Goal: Transaction & Acquisition: Purchase product/service

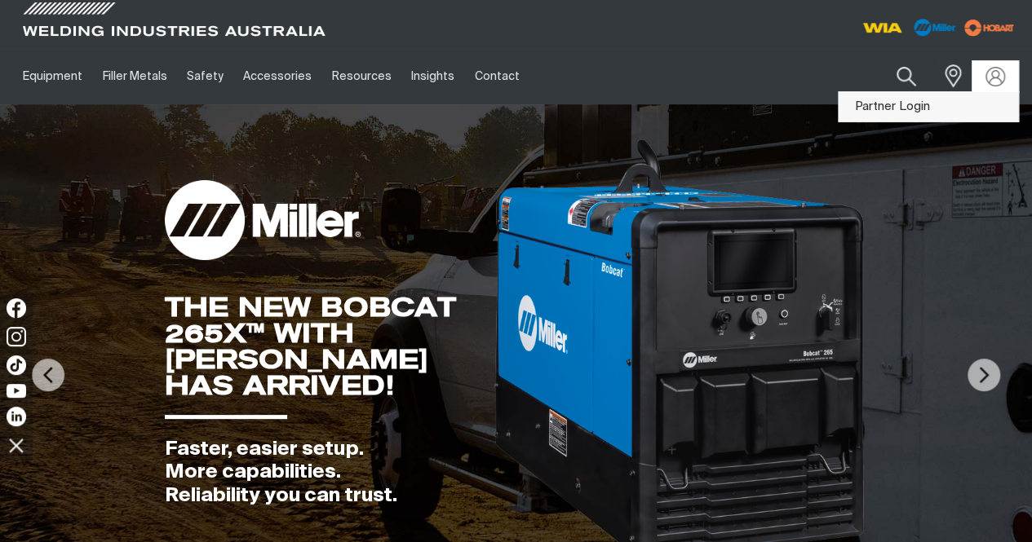
click at [904, 98] on link "Partner Login" at bounding box center [928, 107] width 179 height 30
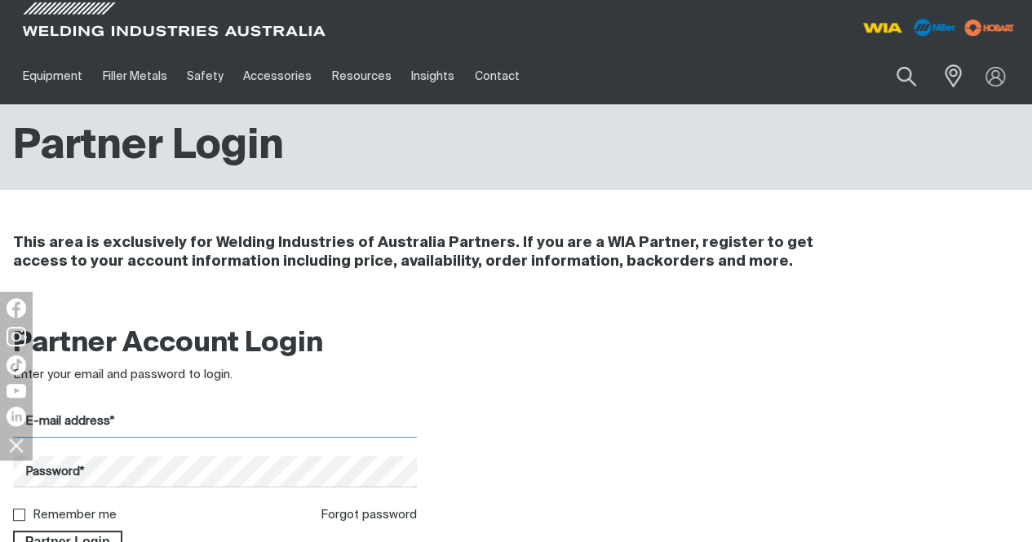
type input "[PERSON_NAME][EMAIL_ADDRESS][DOMAIN_NAME]"
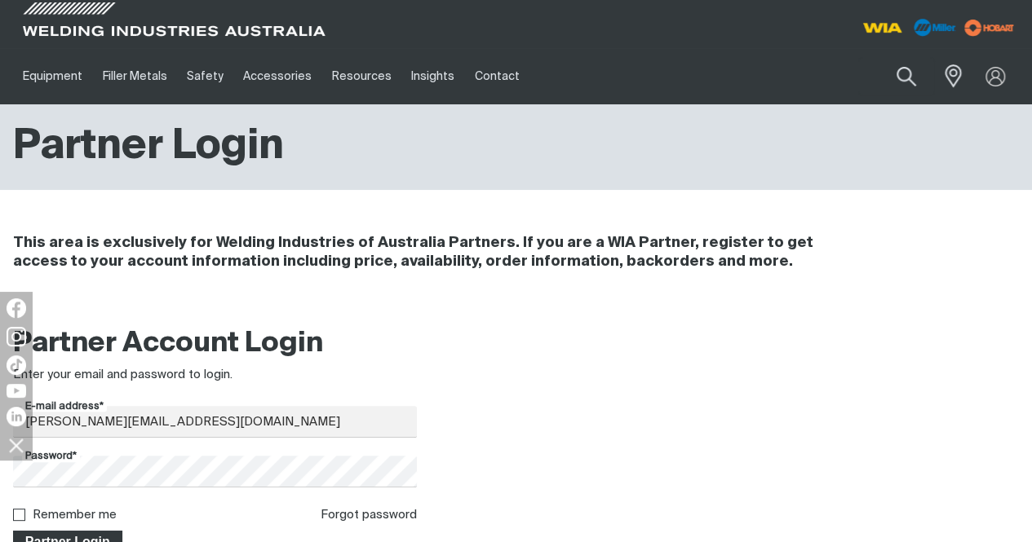
click at [87, 534] on span "Partner Login" at bounding box center [68, 541] width 106 height 21
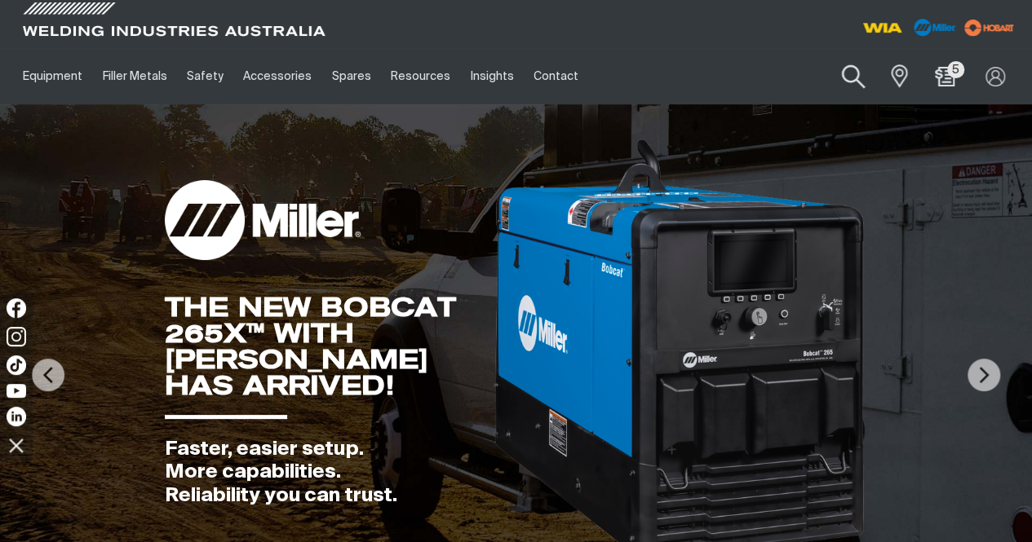
click at [850, 73] on button "Search products" at bounding box center [853, 77] width 66 height 46
click at [676, 71] on input "Search" at bounding box center [753, 76] width 251 height 37
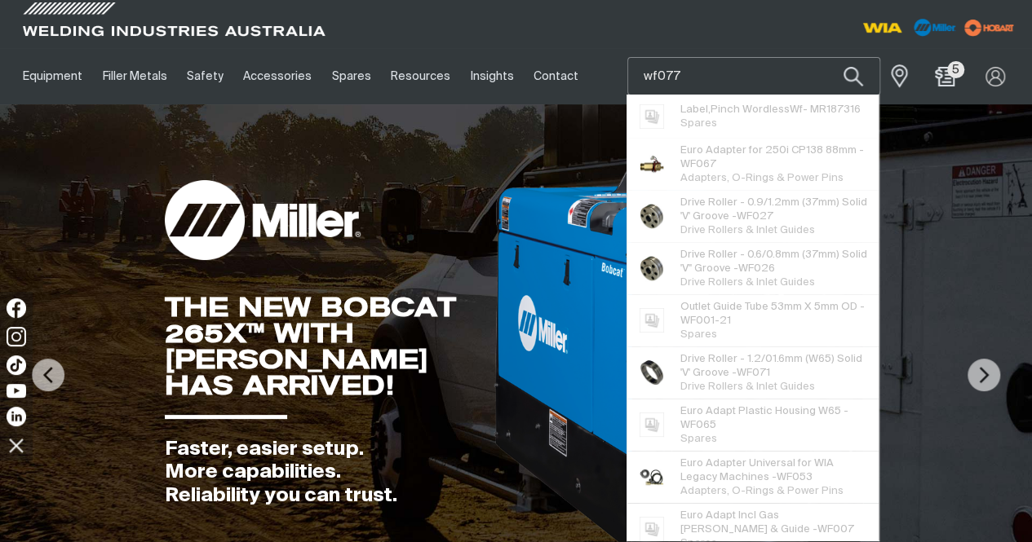
type input "wf077"
click at [826, 57] on button "Search products" at bounding box center [853, 76] width 55 height 38
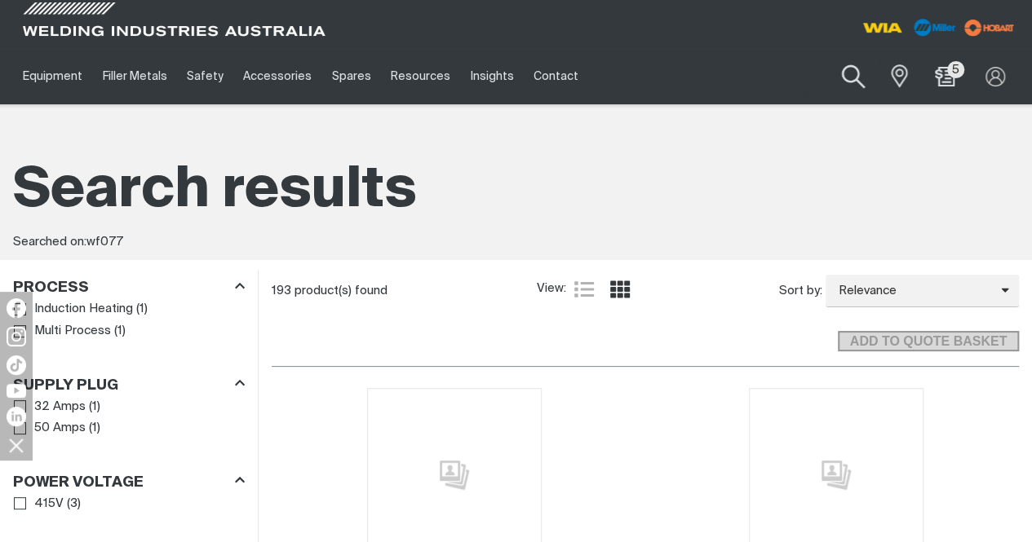
click at [853, 77] on button "Search products" at bounding box center [853, 77] width 66 height 46
click at [729, 74] on input "wf077" at bounding box center [753, 76] width 251 height 37
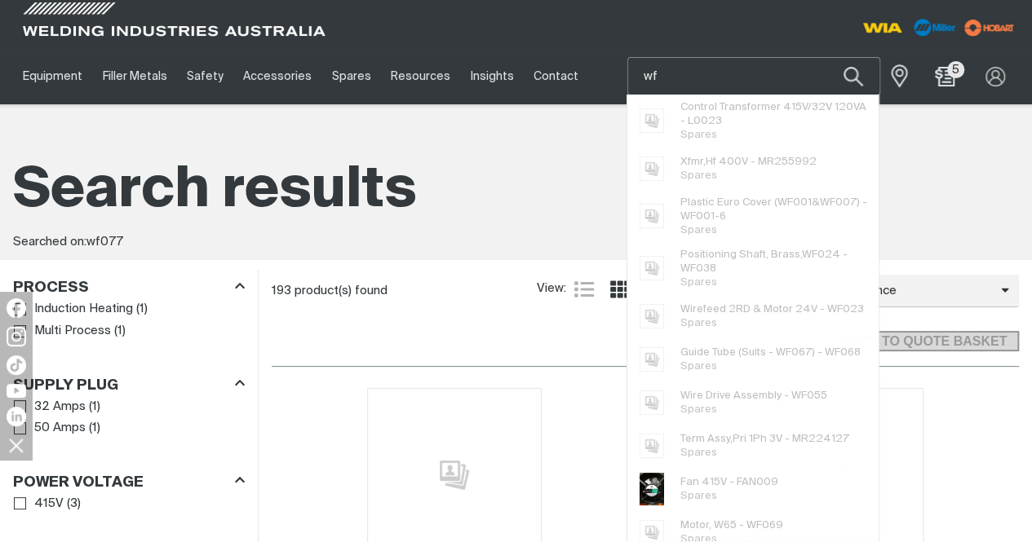
type input "w"
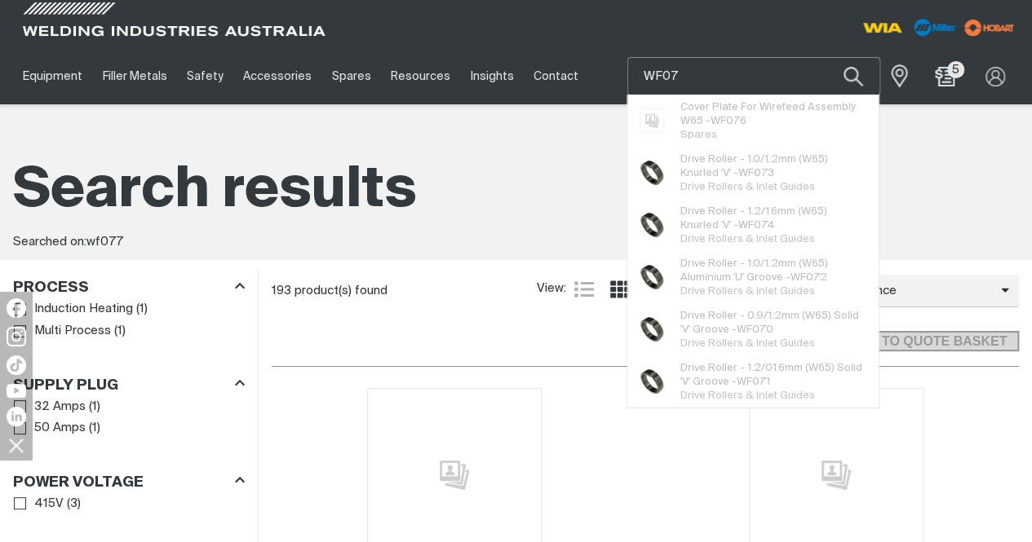
type input "WF077"
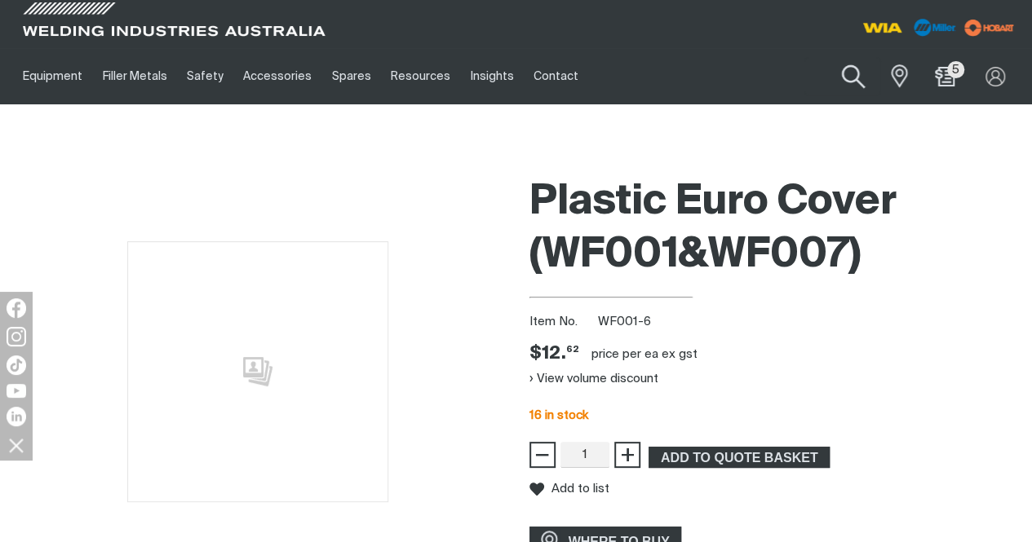
click at [855, 76] on button "Search products" at bounding box center [853, 77] width 66 height 46
paste input "Euro Adaptor"
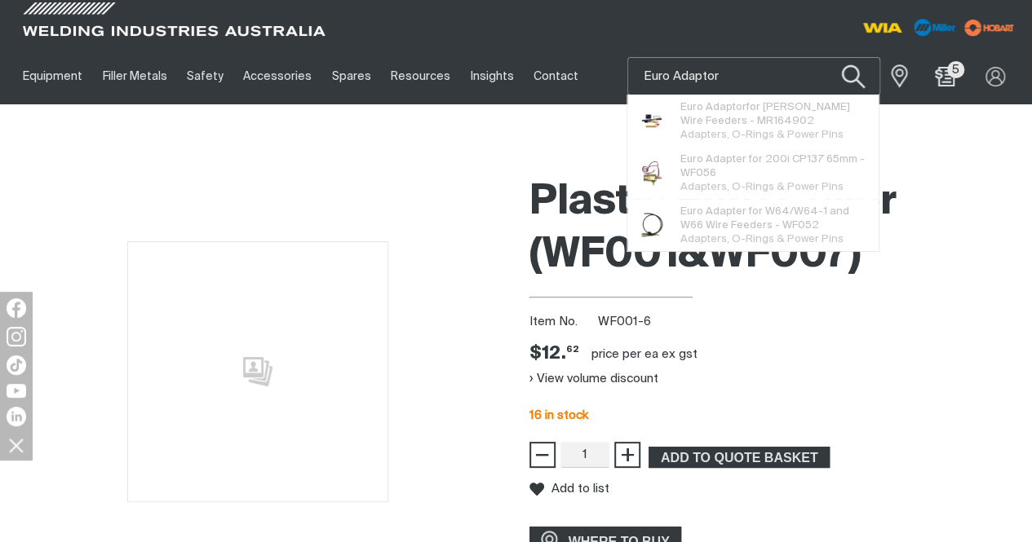
type input "Euro Adaptor"
click at [862, 73] on button "Search products" at bounding box center [853, 77] width 66 height 46
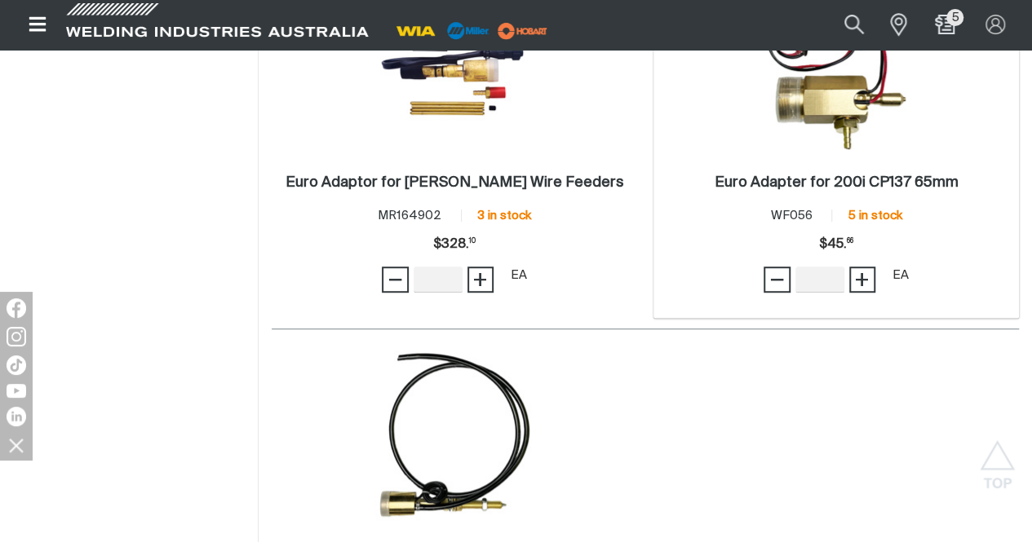
scroll to position [82, 0]
